Goal: Navigation & Orientation: Find specific page/section

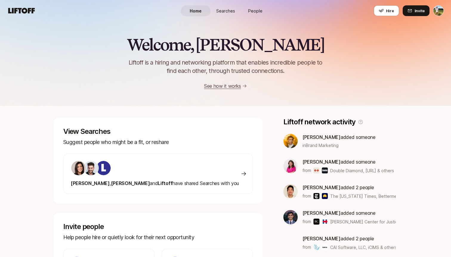
click at [246, 18] on div "Home Searches People Hire" at bounding box center [225, 10] width 89 height 21
click at [255, 10] on span "People" at bounding box center [255, 11] width 14 height 6
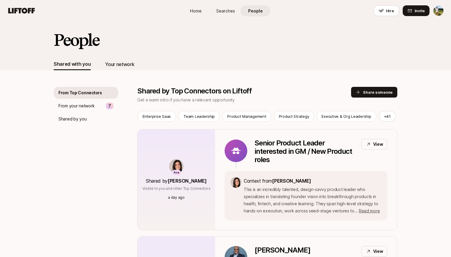
click at [127, 64] on div "Your network" at bounding box center [119, 64] width 29 height 8
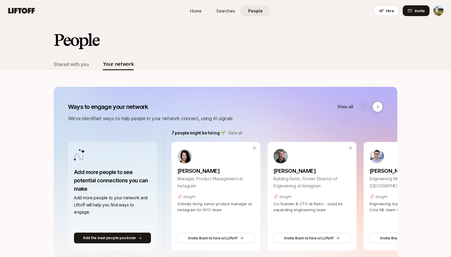
scroll to position [-11, 0]
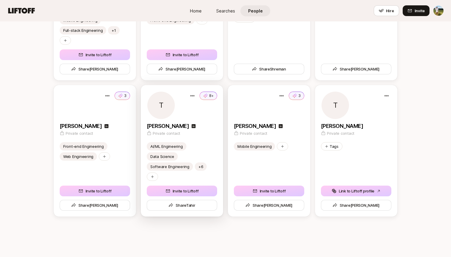
scroll to position [2076, 0]
